Goal: Information Seeking & Learning: Check status

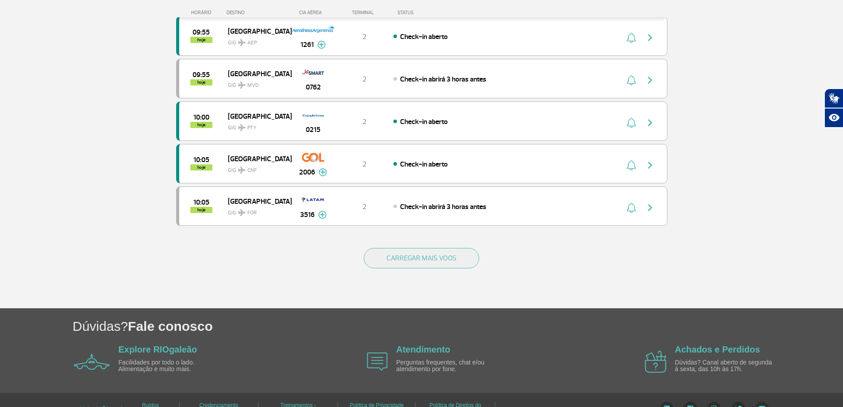
scroll to position [792, 0]
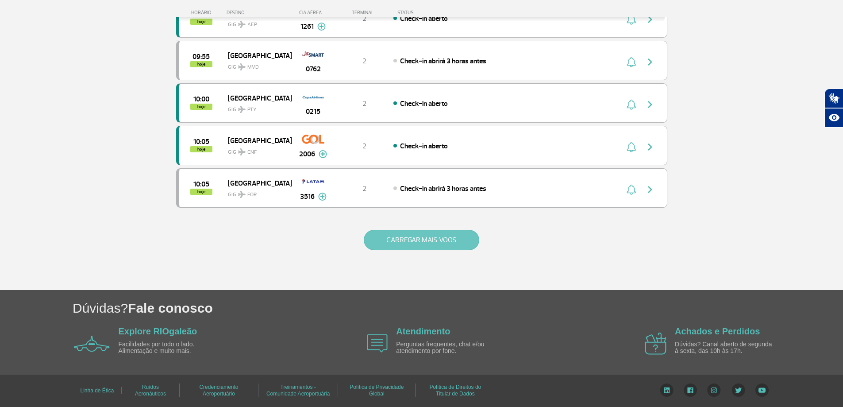
click at [427, 242] on button "CARREGAR MAIS VOOS" at bounding box center [421, 240] width 115 height 20
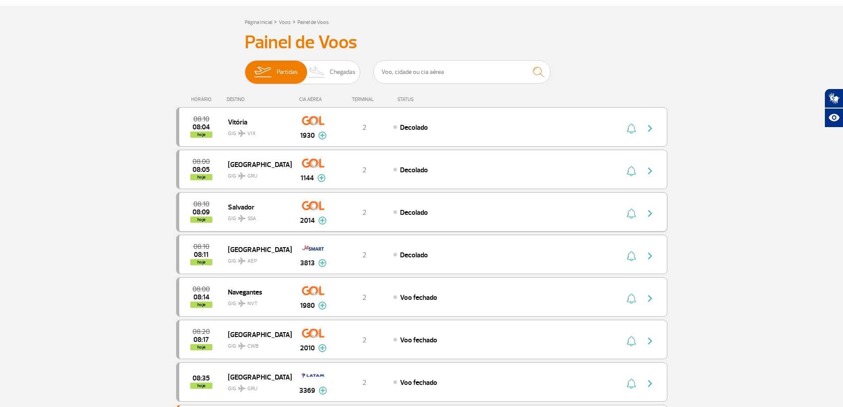
scroll to position [0, 0]
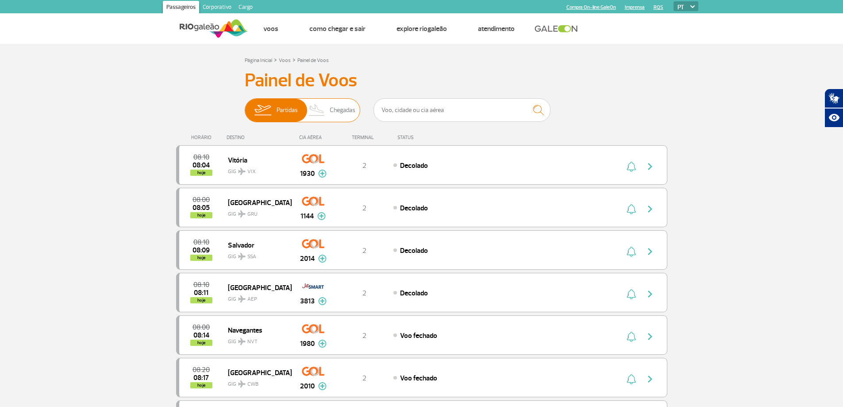
click at [340, 115] on span "Chegadas" at bounding box center [343, 110] width 26 height 23
click at [245, 106] on input "Partidas Chegadas" at bounding box center [245, 106] width 0 height 0
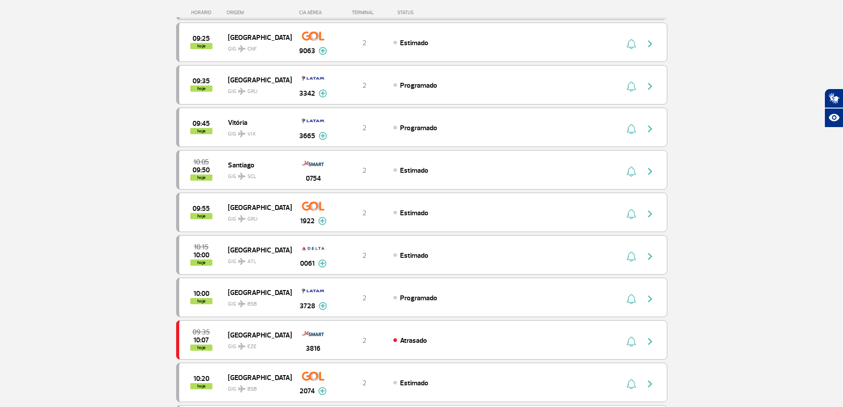
scroll to position [575, 0]
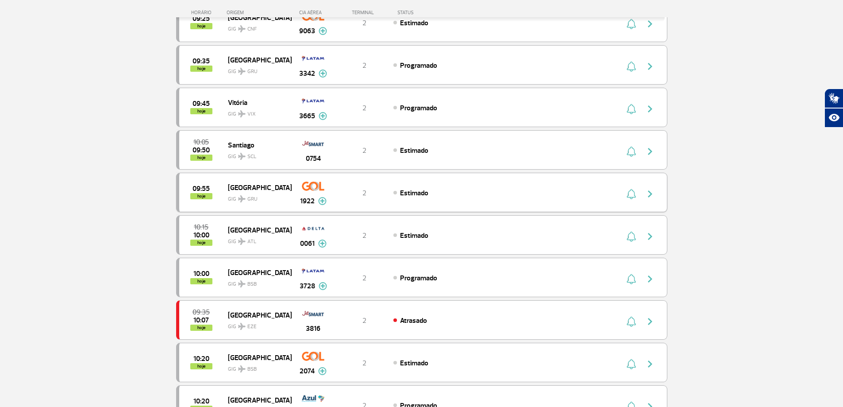
click at [320, 200] on img at bounding box center [322, 201] width 8 height 8
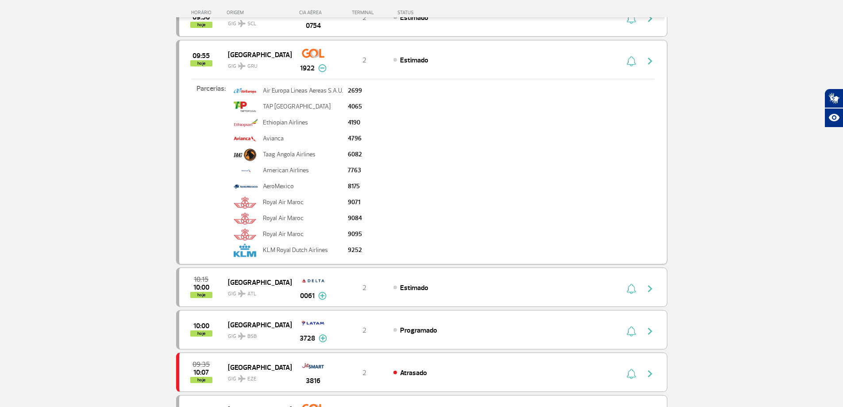
scroll to position [752, 0]
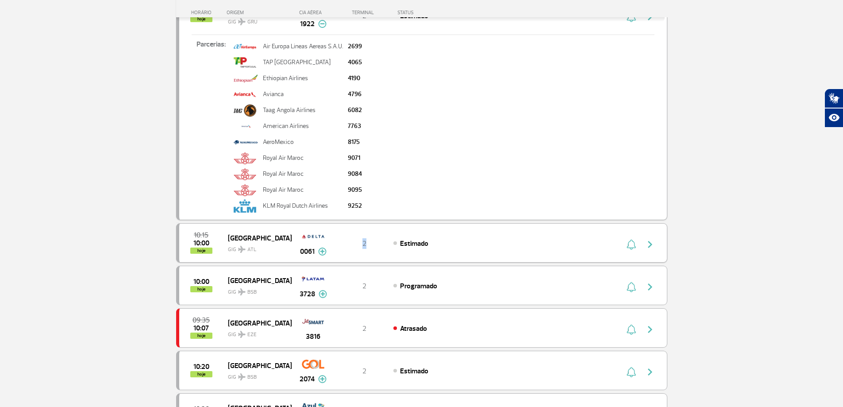
click at [365, 244] on span "2" at bounding box center [364, 243] width 4 height 9
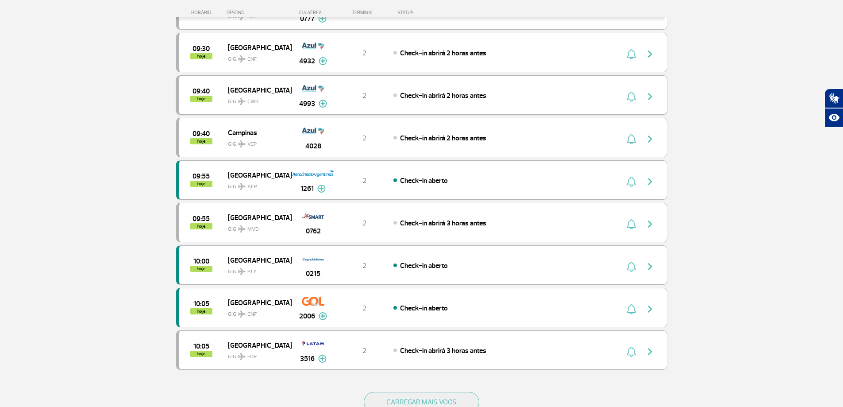
scroll to position [482, 0]
